Goal: Task Accomplishment & Management: Use online tool/utility

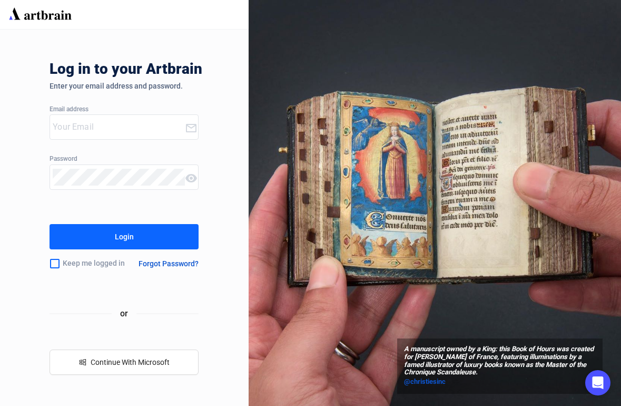
type input "[PERSON_NAME][EMAIL_ADDRESS][DOMAIN_NAME]"
click at [148, 242] on button "Login" at bounding box center [124, 236] width 149 height 25
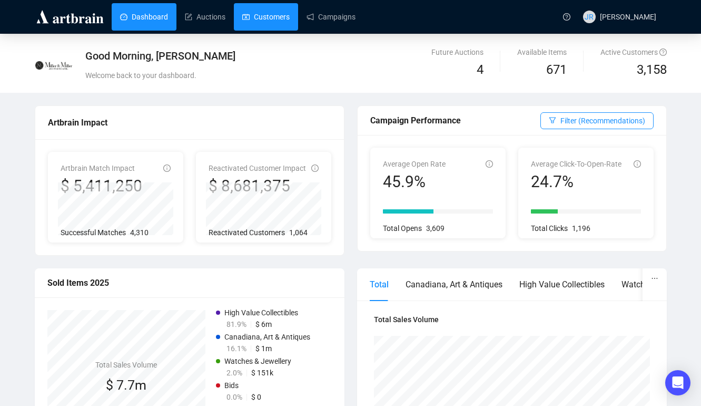
click at [261, 18] on link "Customers" at bounding box center [265, 16] width 47 height 27
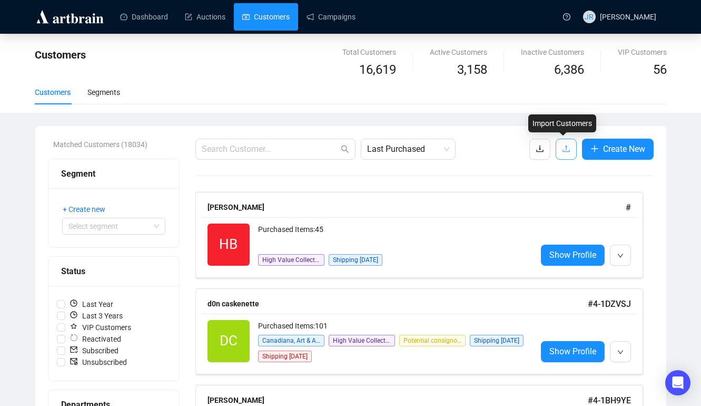
click at [564, 148] on icon "upload" at bounding box center [566, 148] width 8 height 8
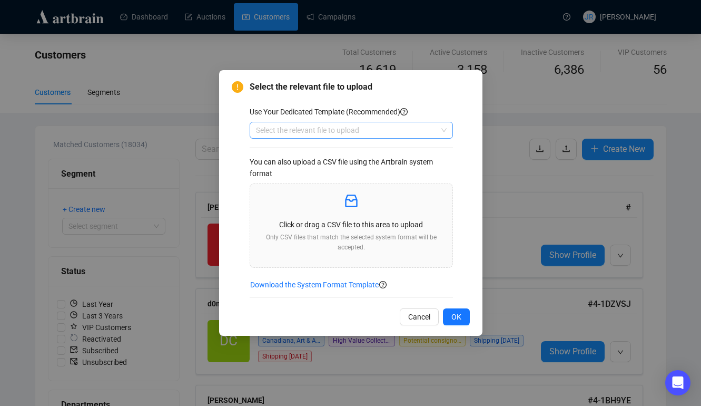
click at [445, 134] on span at bounding box center [351, 130] width 191 height 16
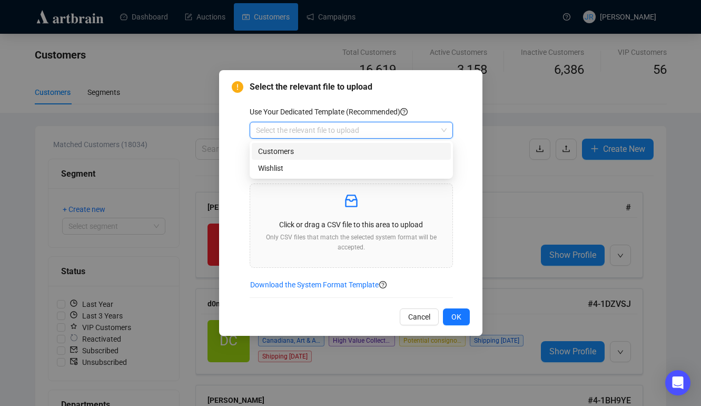
click at [363, 143] on div "Customers" at bounding box center [351, 151] width 199 height 17
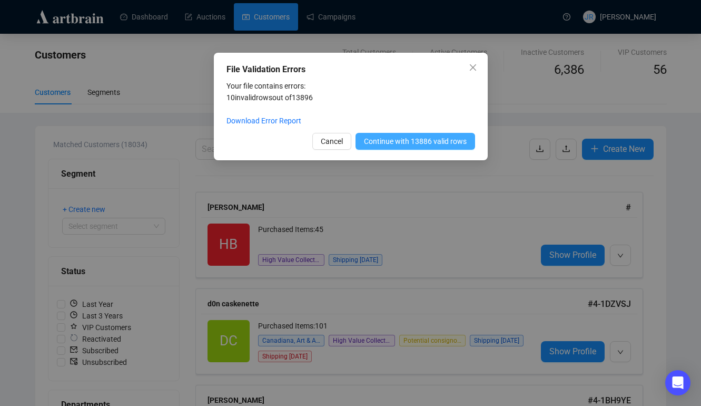
click at [410, 141] on span "Continue with 13886 valid rows" at bounding box center [415, 141] width 103 height 12
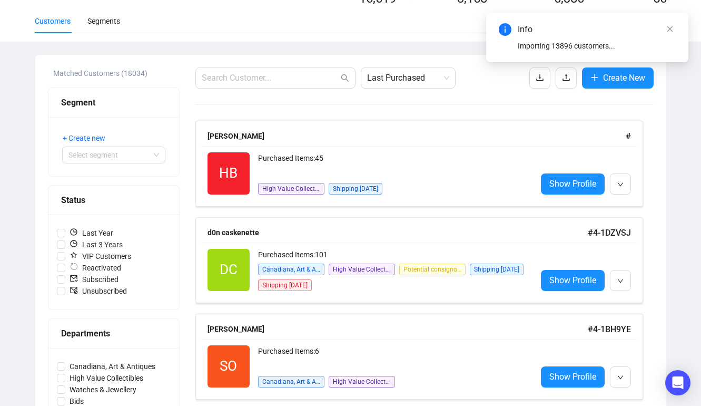
scroll to position [71, 0]
